Goal: Transaction & Acquisition: Obtain resource

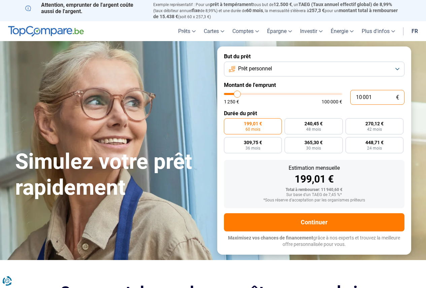
drag, startPoint x: 372, startPoint y: 95, endPoint x: 325, endPoint y: 95, distance: 47.2
click at [325, 95] on div "10 001 € 1 250 € 100 000 €" at bounding box center [314, 97] width 181 height 15
type input "10000"
radio input "true"
type input "10000"
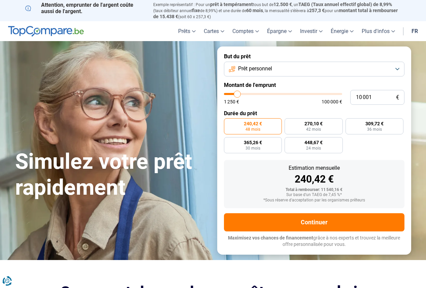
radio input "false"
click at [322, 74] on button "Prêt personnel" at bounding box center [314, 69] width 181 height 15
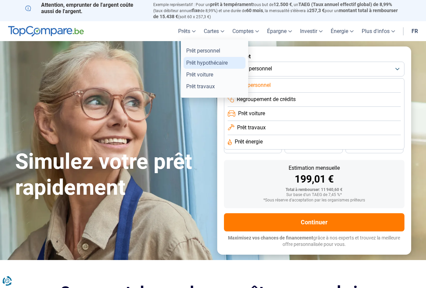
click at [220, 60] on link "Prêt hypothécaire" at bounding box center [215, 63] width 62 height 12
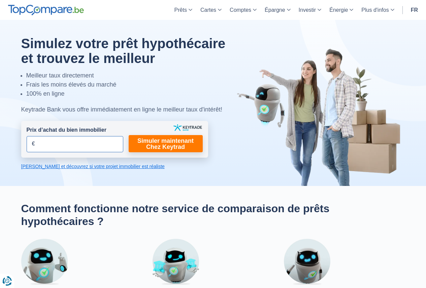
click at [108, 140] on input "Prix d’achat du bien immobilier" at bounding box center [75, 144] width 97 height 16
click at [91, 147] on input "Prix d’achat du bien immobilier" at bounding box center [75, 144] width 97 height 16
type input "646.000"
click at [104, 143] on input "Prix d’achat du bien immobilier" at bounding box center [75, 144] width 97 height 16
type input "646.000"
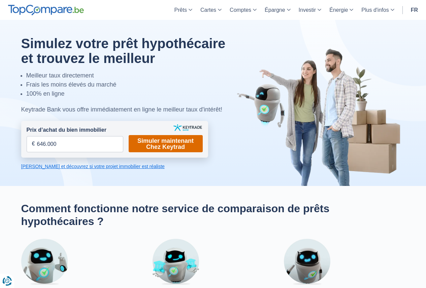
click at [155, 147] on link "Simuler maintenant Chez Keytrad" at bounding box center [166, 143] width 74 height 17
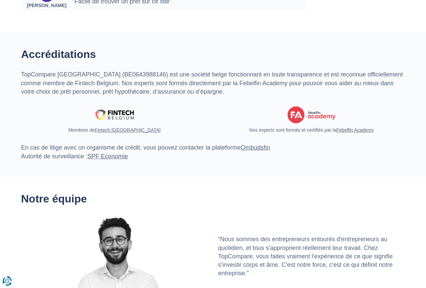
scroll to position [1988, 0]
